Goal: Transaction & Acquisition: Book appointment/travel/reservation

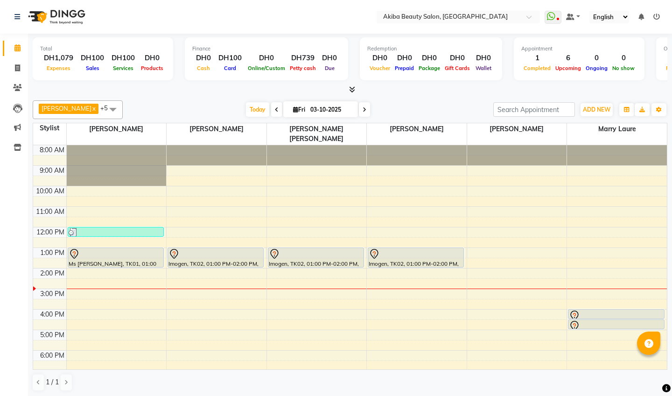
click at [362, 107] on icon at bounding box center [364, 110] width 4 height 6
type input "04-10-2025"
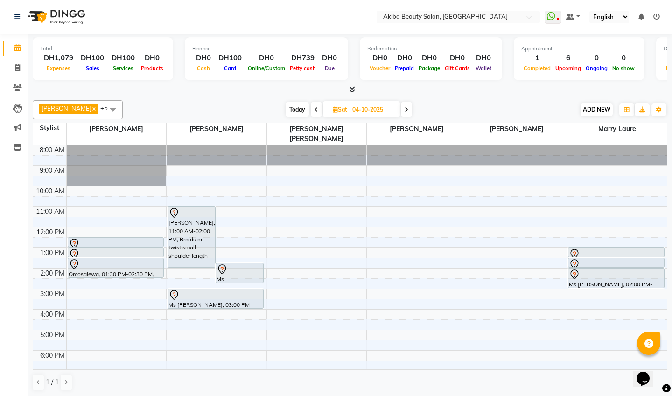
click at [594, 110] on span "ADD NEW" at bounding box center [597, 109] width 28 height 7
click at [639, 128] on button "Add Appointment" at bounding box center [650, 127] width 74 height 12
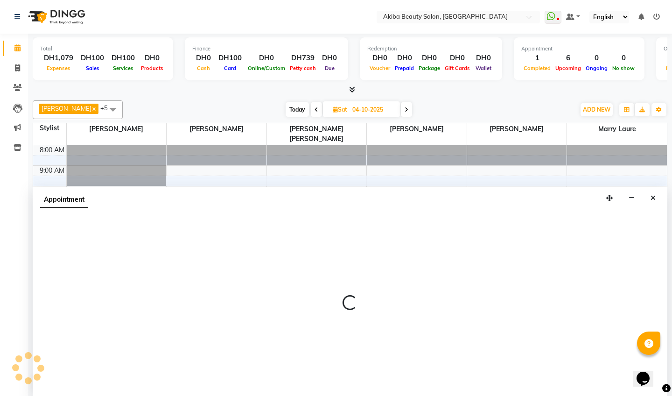
select select "540"
select select "tentative"
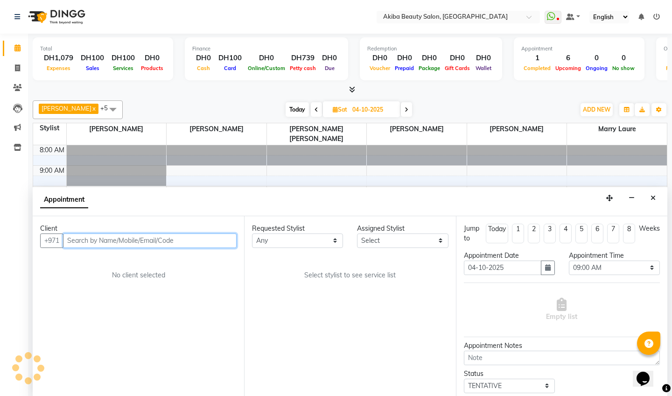
scroll to position [0, 0]
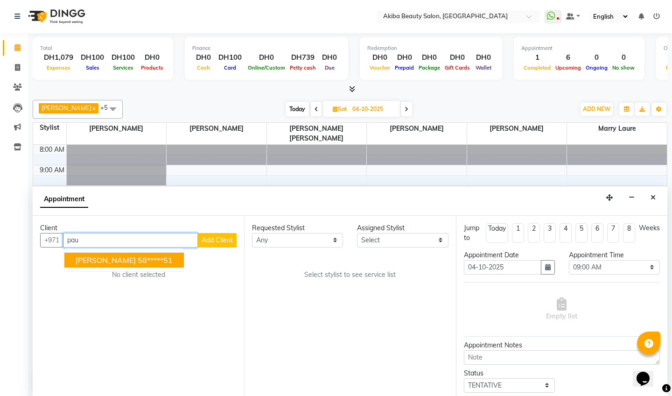
click at [152, 255] on ngb-highlight "58*****51" at bounding box center [155, 259] width 35 height 9
type input "58*****51"
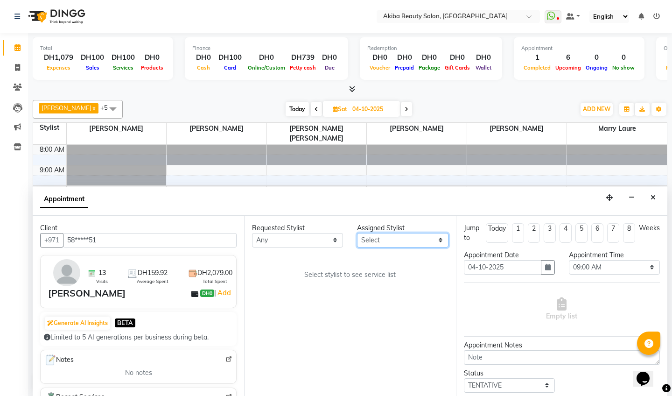
click at [376, 240] on select "Select [PERSON_NAME] [PERSON_NAME] [PERSON_NAME] Marry [PERSON_NAME] [PERSON_NA…" at bounding box center [402, 240] width 91 height 14
select select "78499"
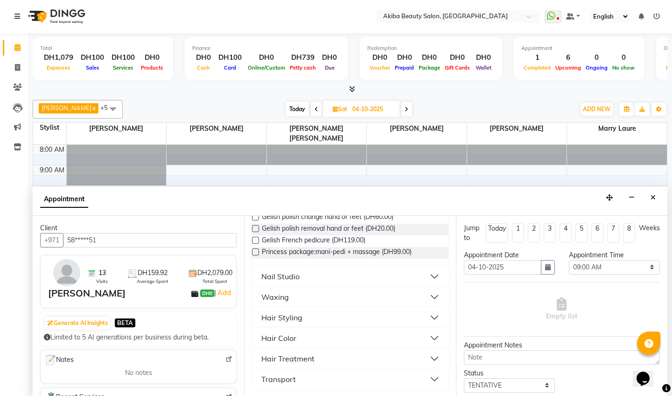
scroll to position [217, 0]
click at [285, 313] on div "Hair Styling" at bounding box center [281, 317] width 41 height 11
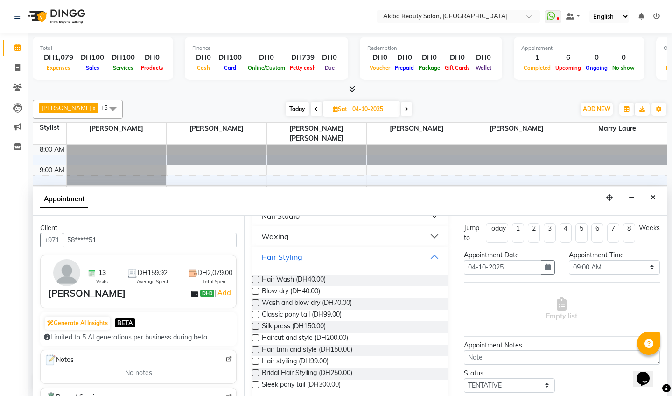
scroll to position [293, 0]
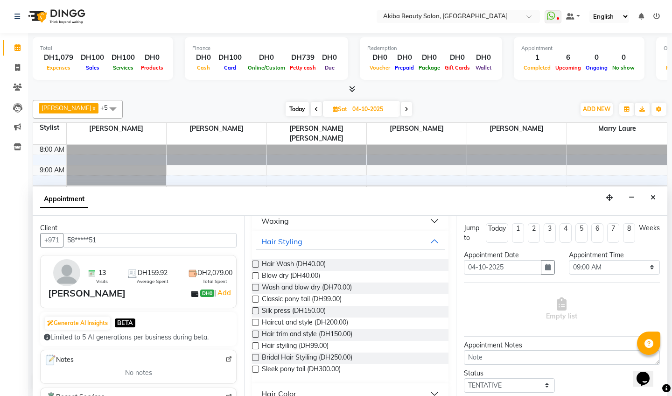
click at [257, 344] on label at bounding box center [255, 345] width 7 height 7
click at [257, 344] on input "checkbox" at bounding box center [255, 346] width 6 height 6
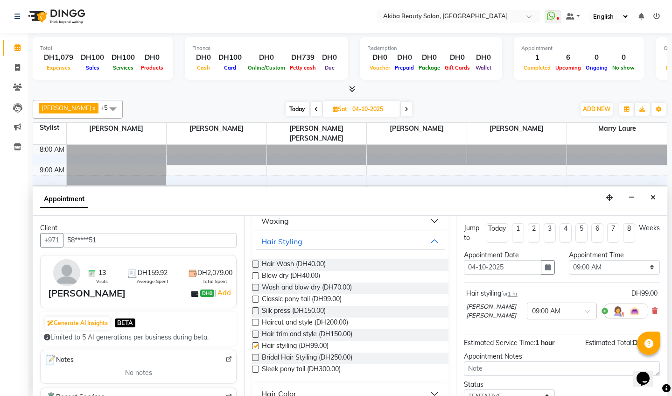
checkbox input "false"
click at [595, 263] on select "Select 09:00 AM 09:15 AM 09:30 AM 09:45 AM 10:00 AM 10:15 AM 10:30 AM 10:45 AM …" at bounding box center [614, 267] width 91 height 14
select select "570"
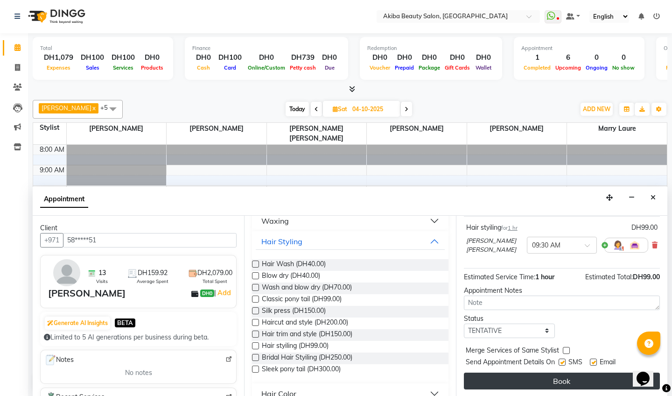
scroll to position [65, 0]
click at [568, 373] on button "Book" at bounding box center [562, 381] width 196 height 17
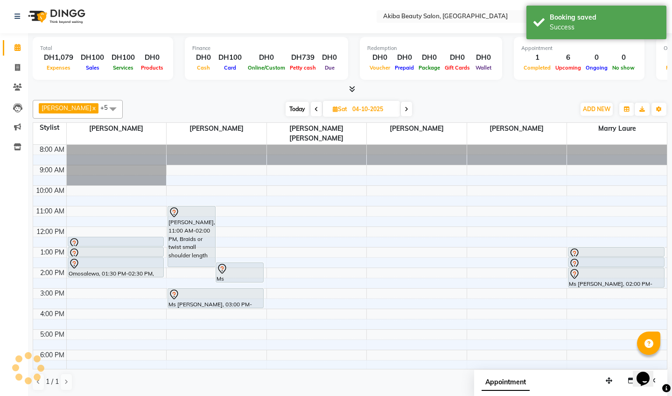
scroll to position [0, 0]
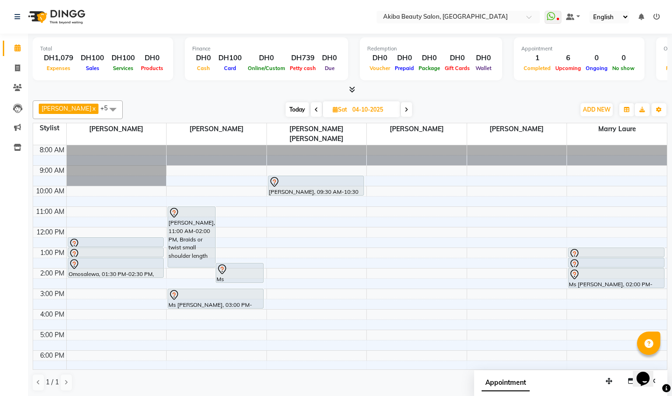
click at [293, 105] on span "Today" at bounding box center [296, 109] width 23 height 14
type input "03-10-2025"
